Goal: Task Accomplishment & Management: Manage account settings

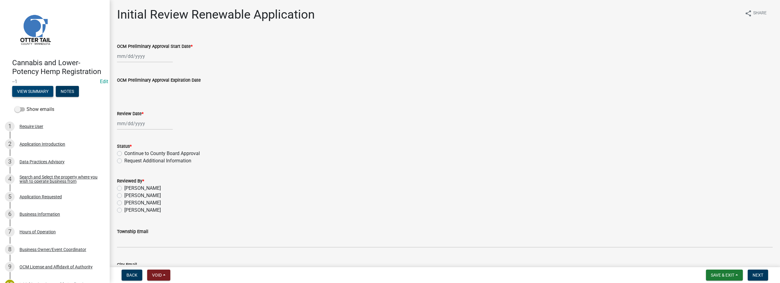
click at [38, 97] on button "View Summary" at bounding box center [32, 91] width 41 height 11
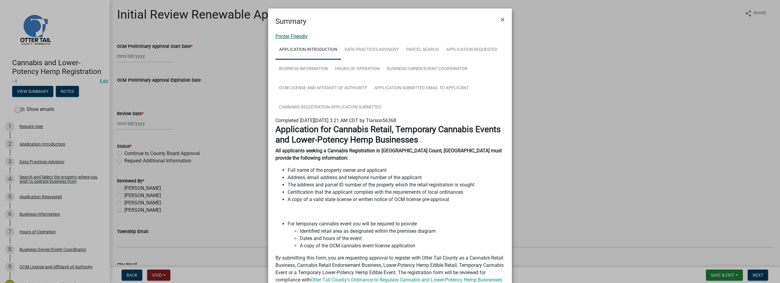
click at [287, 37] on link "Printer Friendly" at bounding box center [291, 36] width 32 height 6
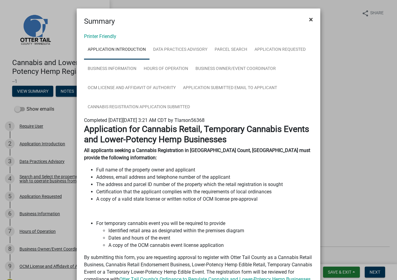
click at [309, 19] on span "×" at bounding box center [311, 19] width 4 height 9
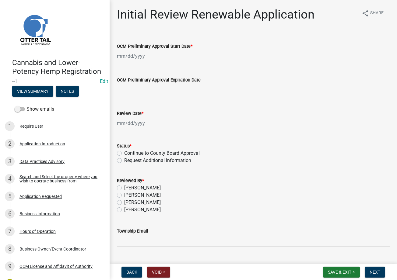
click at [36, 26] on img at bounding box center [35, 29] width 46 height 46
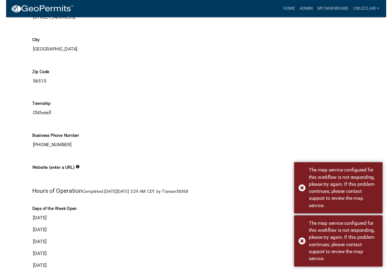
scroll to position [1056, 0]
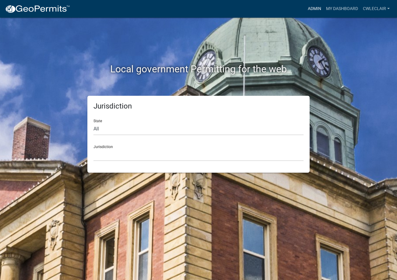
click at [315, 8] on link "Admin" at bounding box center [314, 9] width 18 height 12
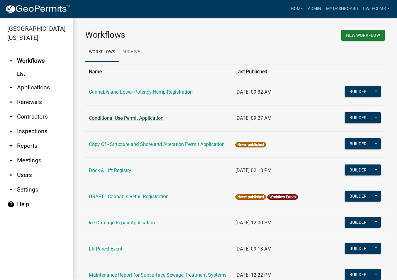
click at [103, 117] on link "Conditional Use Permit Application" at bounding box center [126, 118] width 75 height 6
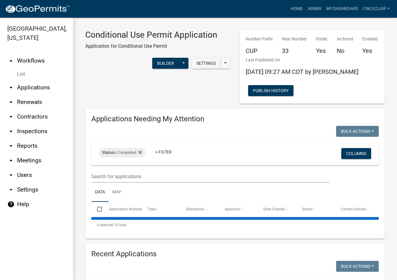
select select "3: 100"
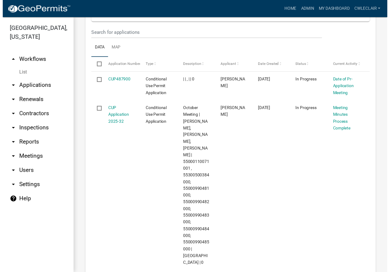
scroll to position [295, 0]
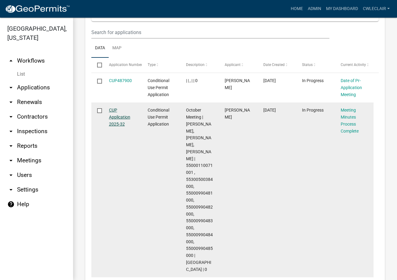
click at [121, 117] on link "CUP Application 2025-32" at bounding box center [119, 117] width 21 height 19
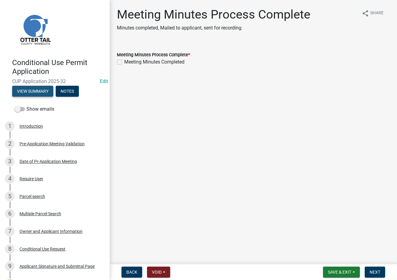
click at [27, 91] on button "View Summary" at bounding box center [32, 91] width 41 height 11
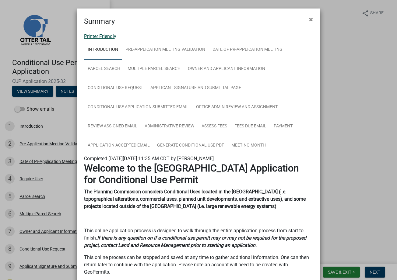
click at [102, 34] on link "Printer Friendly" at bounding box center [100, 36] width 32 height 6
click at [309, 19] on span "×" at bounding box center [311, 19] width 4 height 9
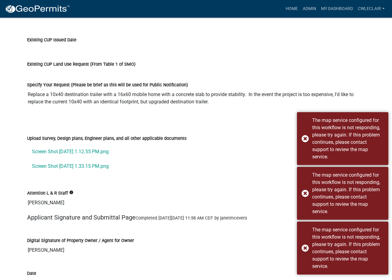
scroll to position [2019, 0]
